Goal: Check status

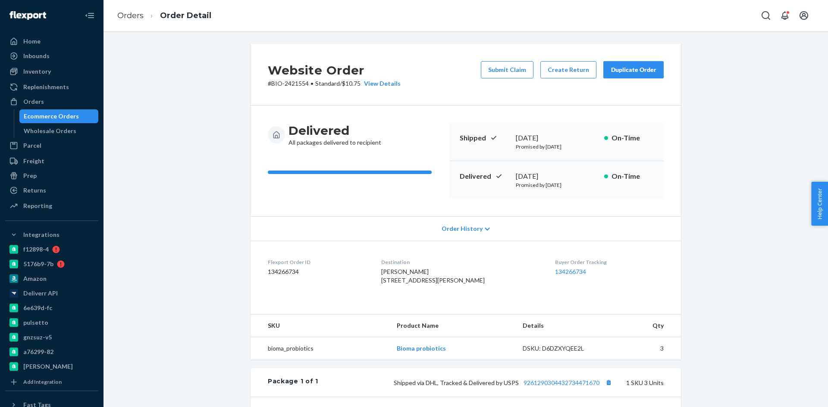
scroll to position [172, 0]
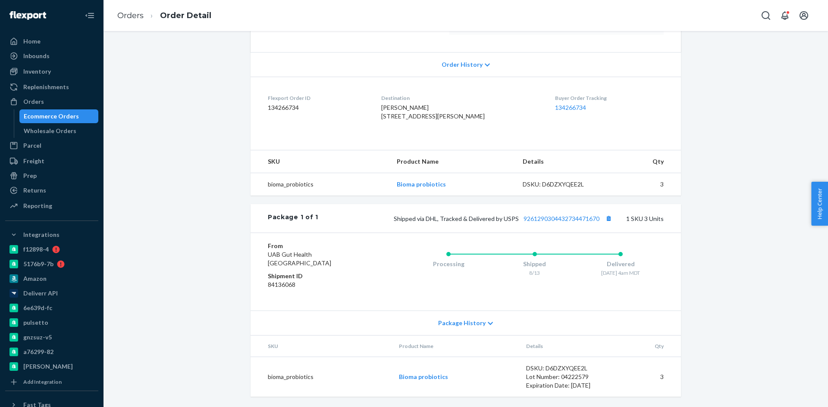
drag, startPoint x: 0, startPoint y: 0, endPoint x: 42, endPoint y: 116, distance: 123.3
click at [42, 116] on div "Ecommerce Orders" at bounding box center [51, 116] width 55 height 9
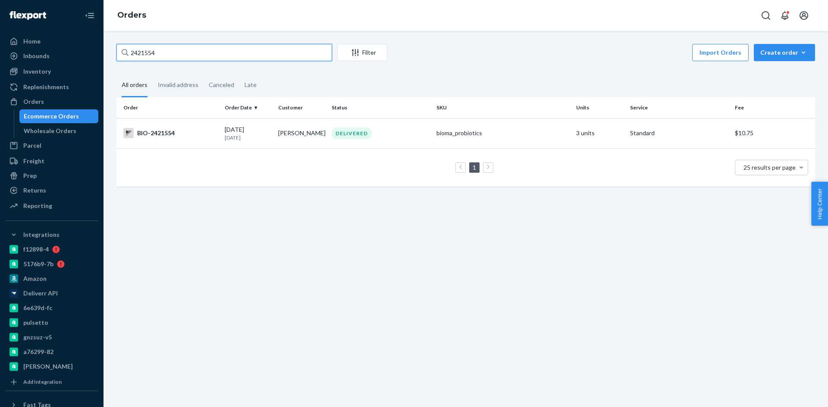
click at [169, 55] on input "2421554" at bounding box center [224, 52] width 216 height 17
click at [167, 53] on input "2421554" at bounding box center [224, 52] width 216 height 17
paste input "2027590"
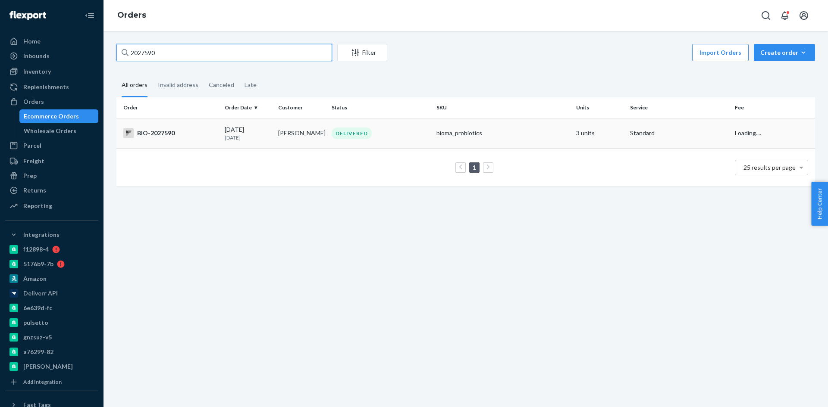
type input "2027590"
click at [141, 131] on div "BIO-2027590" at bounding box center [170, 133] width 94 height 10
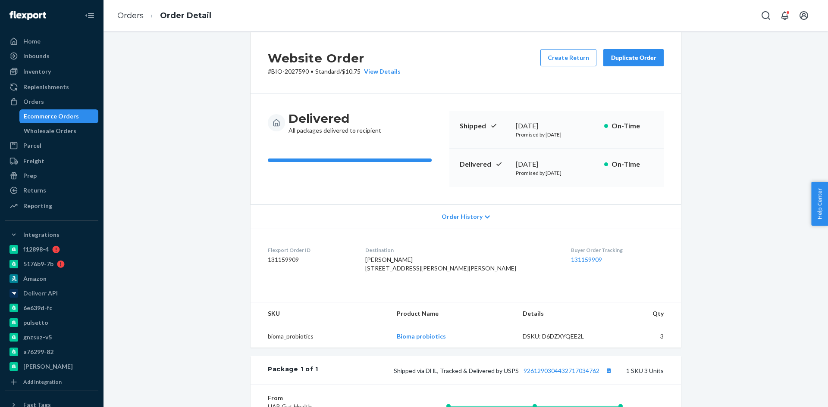
scroll to position [9, 0]
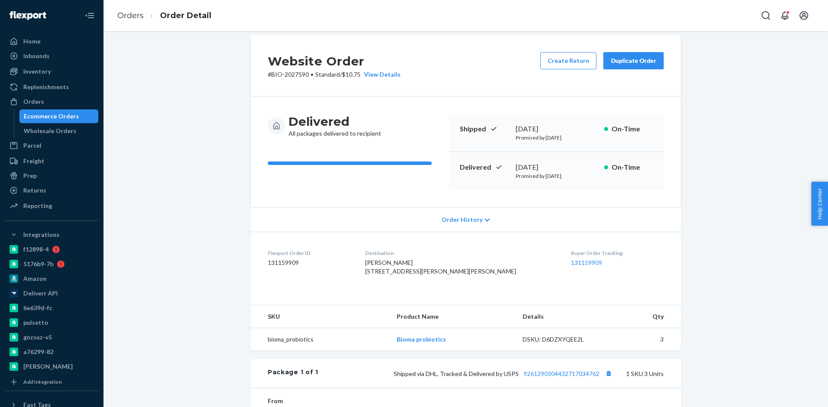
drag, startPoint x: 522, startPoint y: 165, endPoint x: 550, endPoint y: 166, distance: 28.5
click at [550, 166] on div "Delivered [DATE] Promised by [DATE] On-Time" at bounding box center [556, 171] width 214 height 38
copy div "[DATE]"
